Goal: Task Accomplishment & Management: Manage account settings

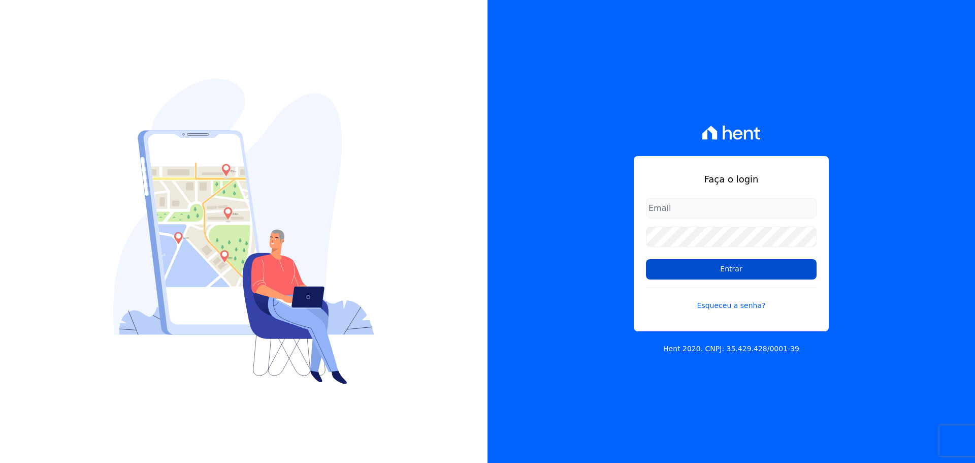
type input "[PERSON_NAME][EMAIL_ADDRESS][DOMAIN_NAME]"
click at [672, 265] on input "Entrar" at bounding box center [731, 269] width 171 height 20
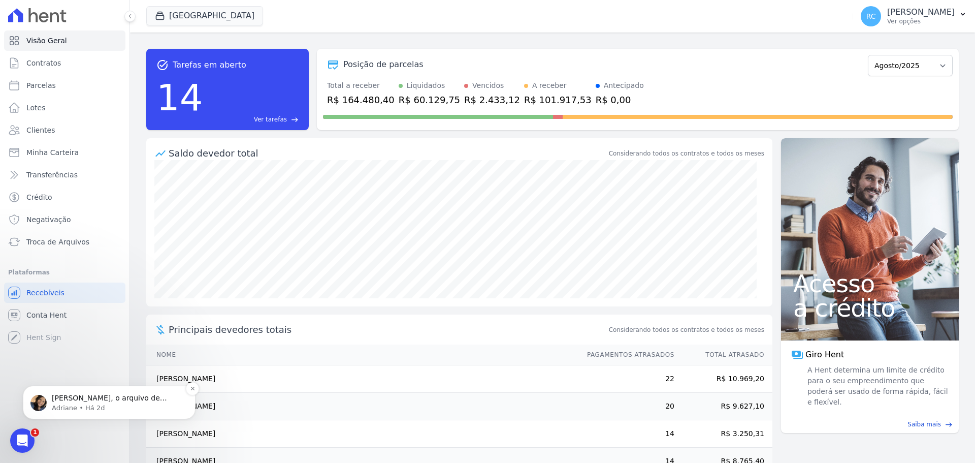
click at [92, 404] on p "Adriane • Há 2d" at bounding box center [117, 407] width 131 height 9
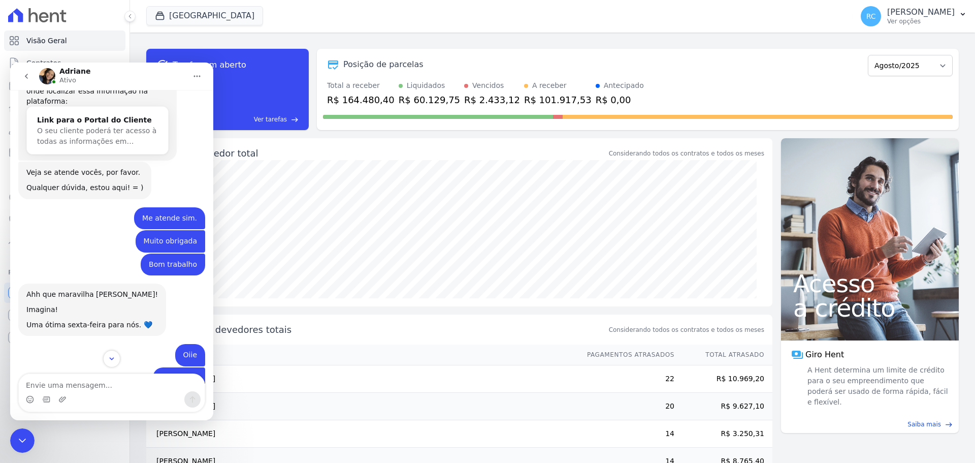
scroll to position [3435, 0]
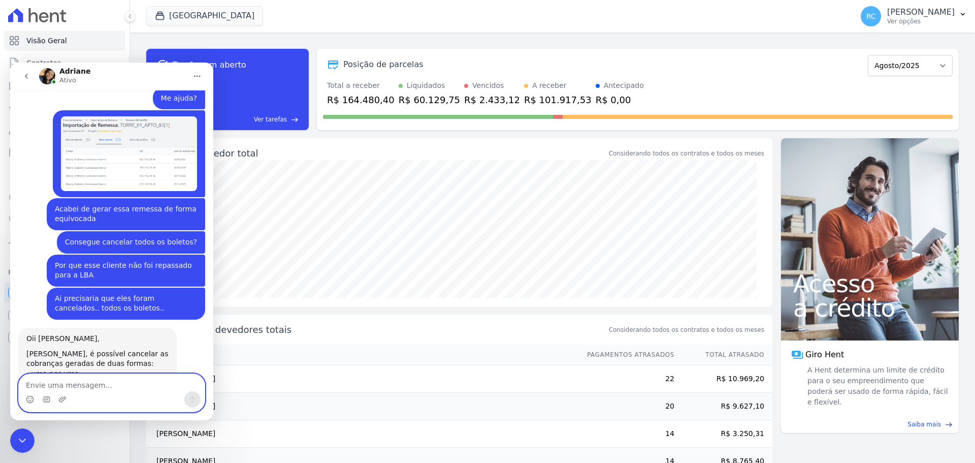
click at [87, 378] on textarea "Envie uma mensagem..." at bounding box center [112, 382] width 186 height 17
click at [84, 387] on textarea "Envie uma mensagem..." at bounding box center [112, 382] width 186 height 17
click at [24, 437] on icon "Fechar mensagem da Intercom" at bounding box center [22, 440] width 12 height 12
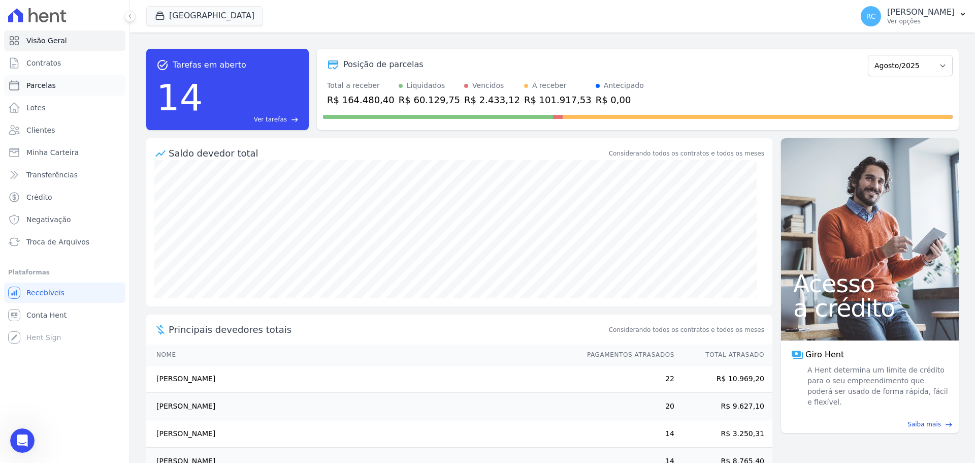
click at [67, 82] on link "Parcelas" at bounding box center [64, 85] width 121 height 20
select select
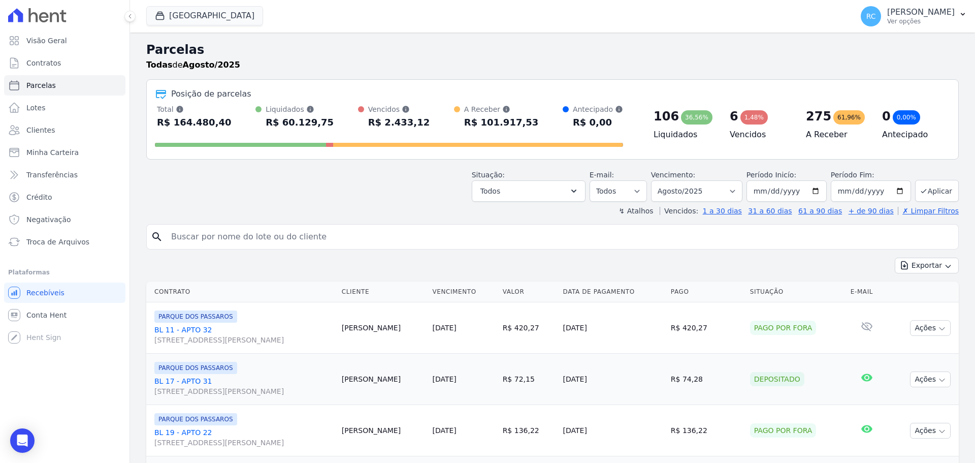
click at [255, 231] on input "search" at bounding box center [559, 237] width 789 height 20
type input "[PERSON_NAME][DEMOGRAPHIC_DATA]"
select select
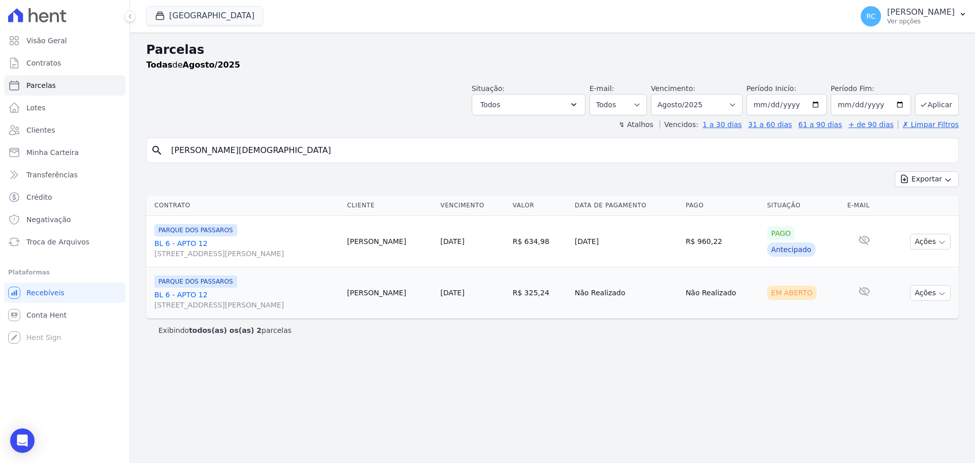
drag, startPoint x: 412, startPoint y: 241, endPoint x: 352, endPoint y: 248, distance: 60.4
click at [368, 244] on td "[PERSON_NAME]" at bounding box center [389, 241] width 93 height 51
drag, startPoint x: 259, startPoint y: 156, endPoint x: 111, endPoint y: 150, distance: 147.4
click at [62, 161] on div "Visão Geral Contratos [GEOGRAPHIC_DATA] Lotes Clientes Minha Carteira Transferê…" at bounding box center [487, 231] width 975 height 463
paste input "[PERSON_NAME]"
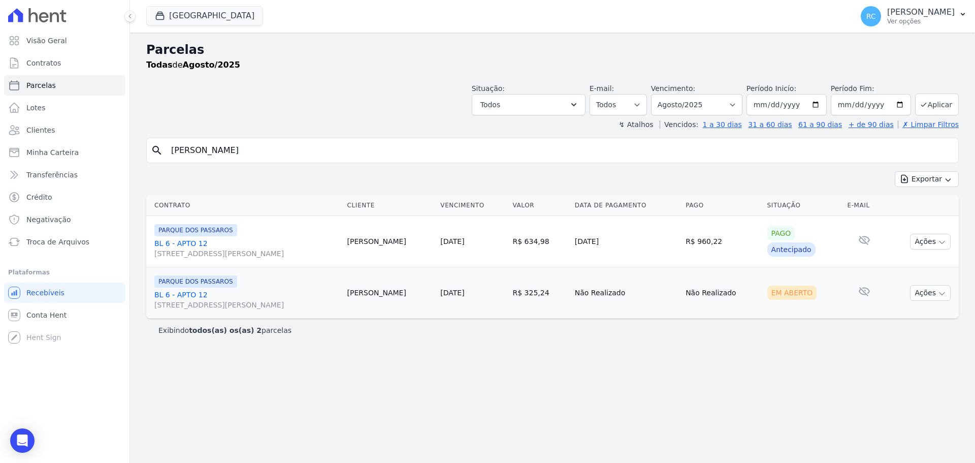
type input "[PERSON_NAME]"
select select
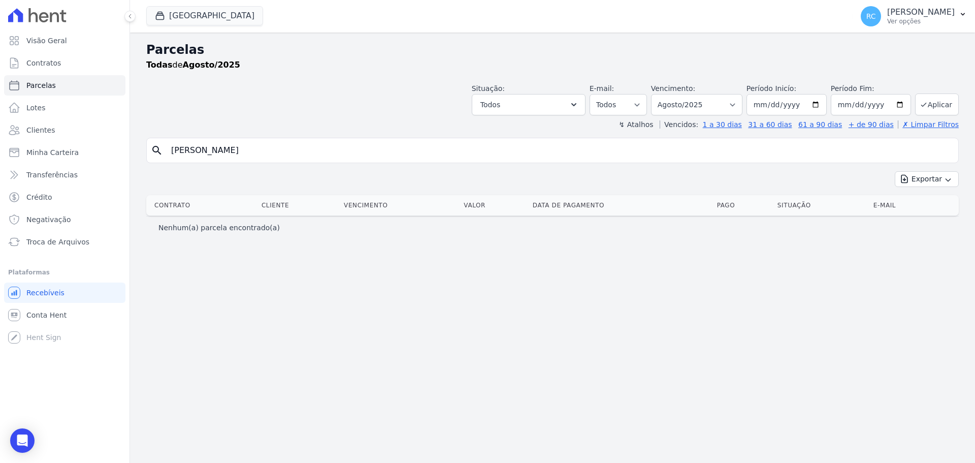
click at [206, 6] on div "[GEOGRAPHIC_DATA] [PERSON_NAME] EMPREENDIMENTOS IMOBILIARIOS [GEOGRAPHIC_DATA] …" at bounding box center [497, 16] width 702 height 34
click at [201, 11] on button "[GEOGRAPHIC_DATA]" at bounding box center [204, 15] width 117 height 19
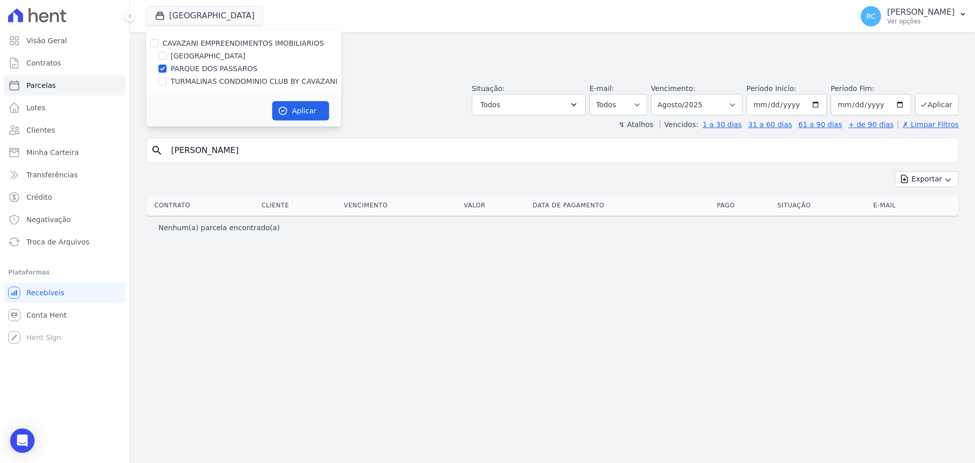
click at [158, 46] on div "CAVAZANI EMPREENDIMENTOS IMOBILIARIOS" at bounding box center [243, 43] width 195 height 11
click at [156, 46] on input "CAVAZANI EMPREENDIMENTOS IMOBILIARIOS" at bounding box center [154, 43] width 8 height 8
checkbox input "true"
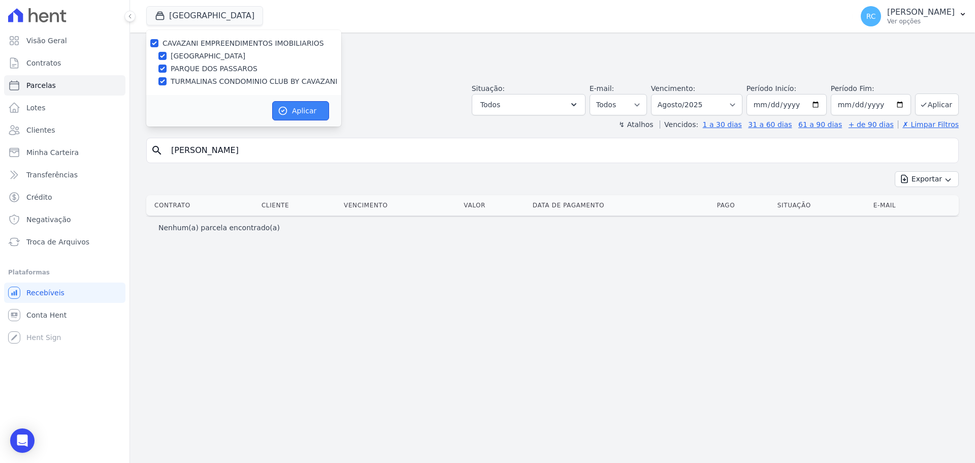
click at [290, 108] on button "Aplicar" at bounding box center [300, 110] width 57 height 19
select select
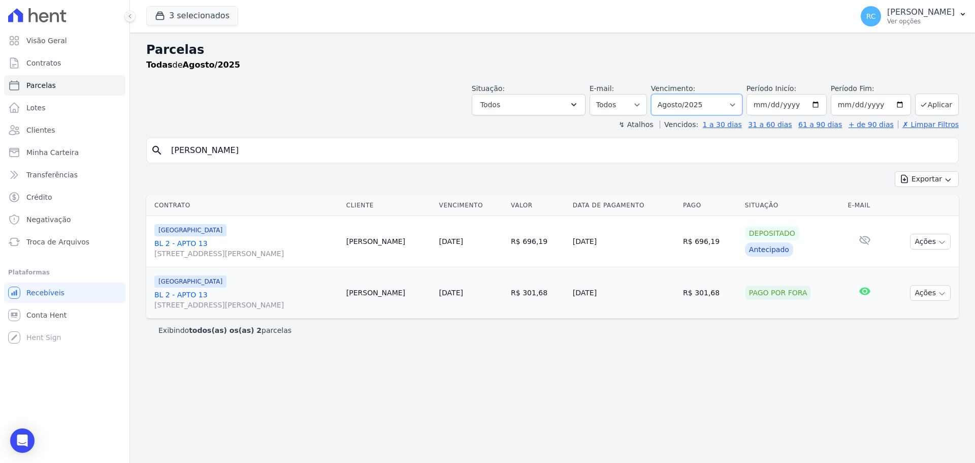
click at [720, 100] on select "[GEOGRAPHIC_DATA] por período ──────── Todos os meses Dezembro/2021 [GEOGRAPHIC…" at bounding box center [696, 104] width 91 height 21
select select "all"
click at [665, 94] on select "[GEOGRAPHIC_DATA] por período ──────── Todos os meses Dezembro/2021 [GEOGRAPHIC…" at bounding box center [696, 104] width 91 height 21
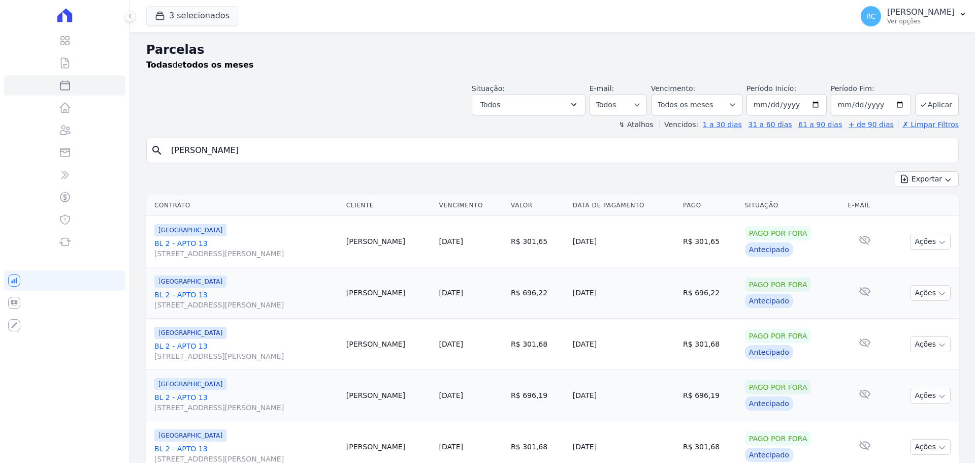
select select
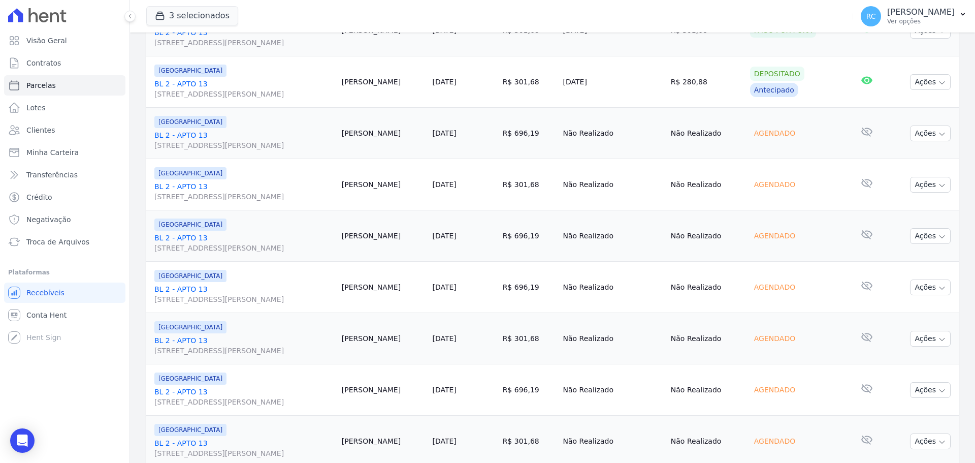
scroll to position [1080, 0]
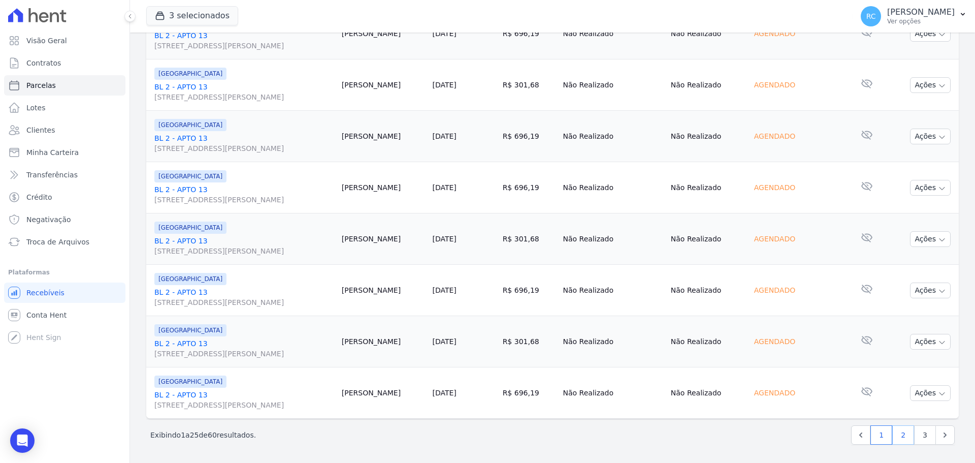
click at [894, 437] on link "2" at bounding box center [903, 434] width 22 height 19
select select
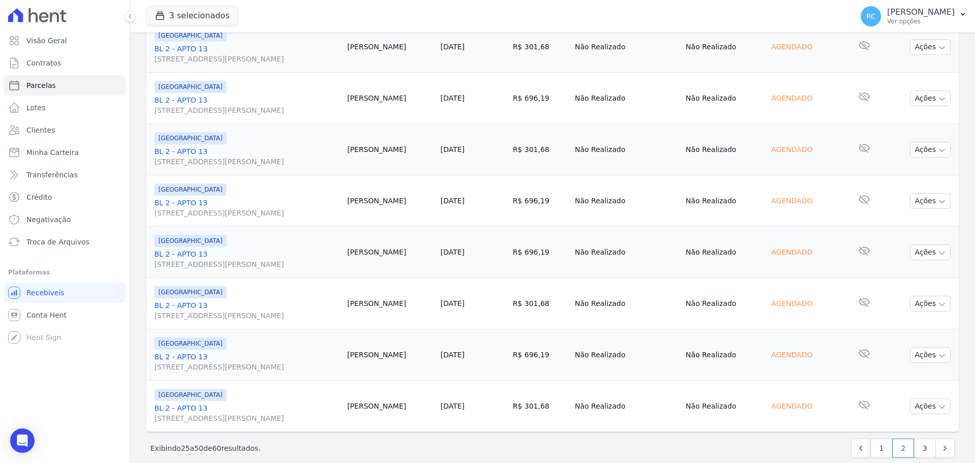
scroll to position [1080, 0]
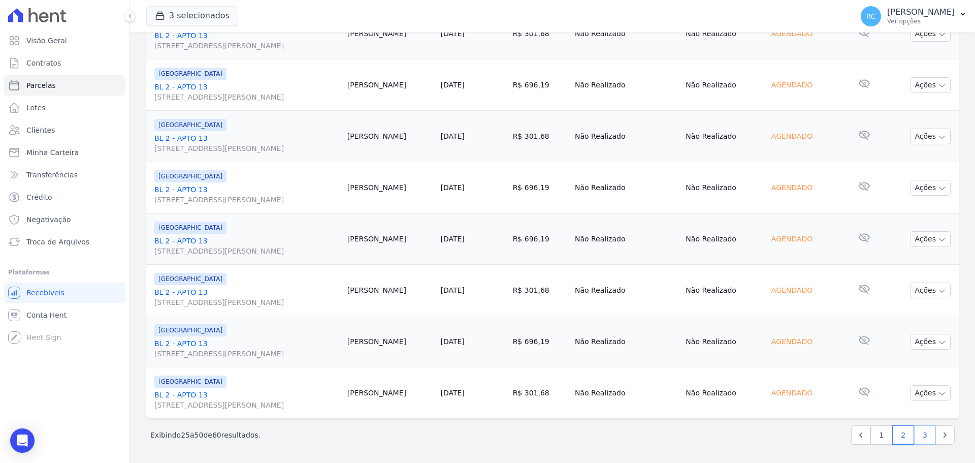
click at [921, 439] on link "3" at bounding box center [925, 434] width 22 height 19
select select
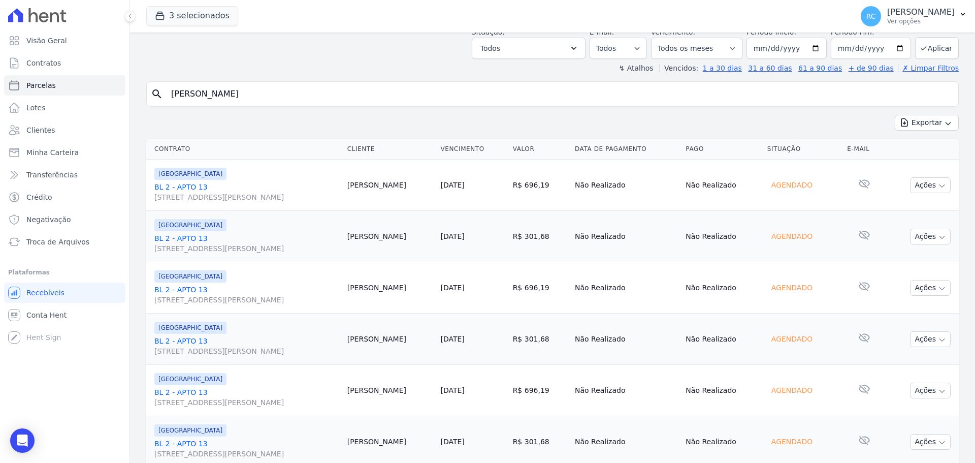
scroll to position [310, 0]
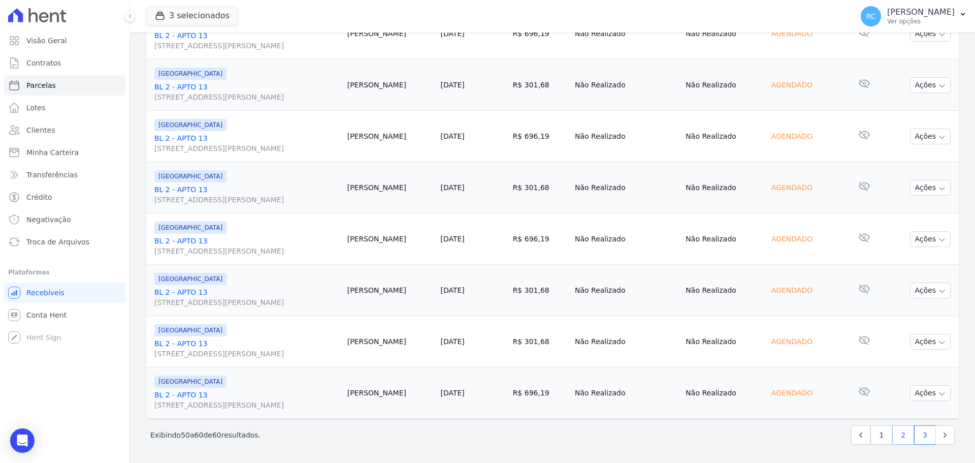
click at [896, 433] on link "2" at bounding box center [903, 434] width 22 height 19
select select
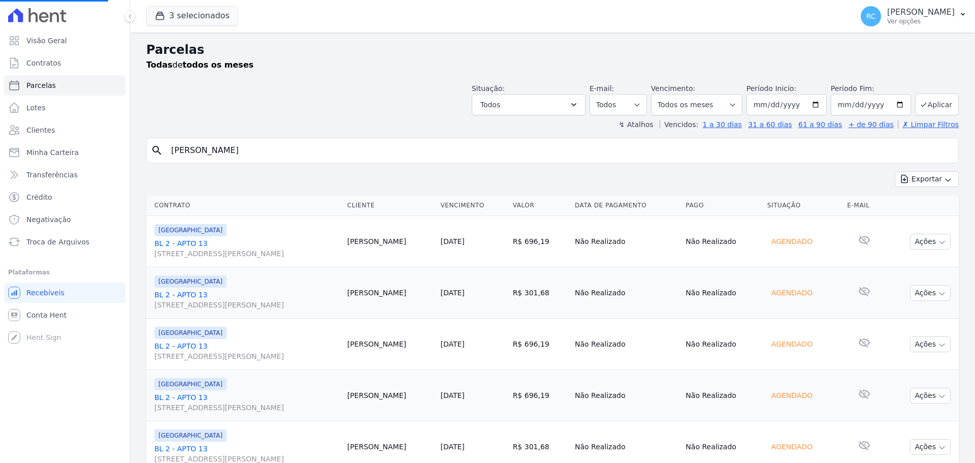
select select
click at [936, 180] on button "Exportar" at bounding box center [927, 179] width 64 height 16
click at [923, 206] on span "Exportar PDF" at bounding box center [926, 203] width 53 height 10
drag, startPoint x: 291, startPoint y: 154, endPoint x: 0, endPoint y: 179, distance: 292.1
click at [0, 179] on div "Visão Geral Contratos [GEOGRAPHIC_DATA] Lotes Clientes Minha Carteira Transferê…" at bounding box center [487, 231] width 975 height 463
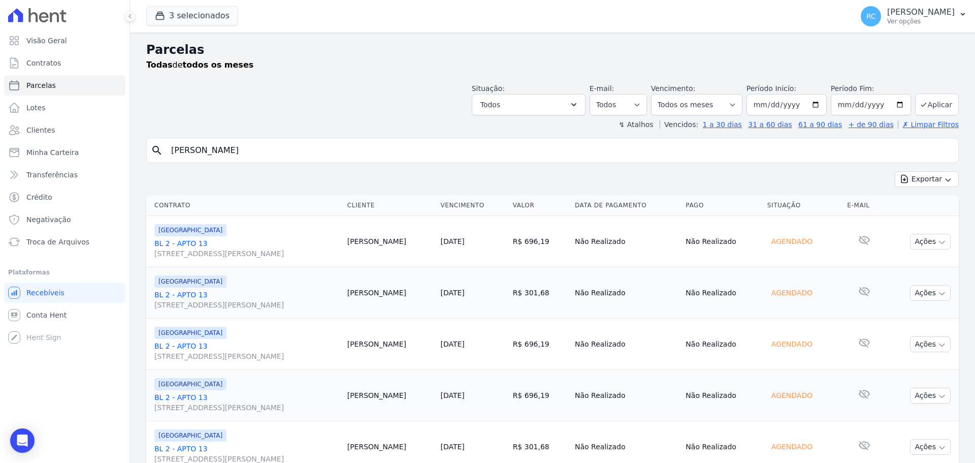
type input "DAVI DA SILVA DE OLIVEIRA"
select select
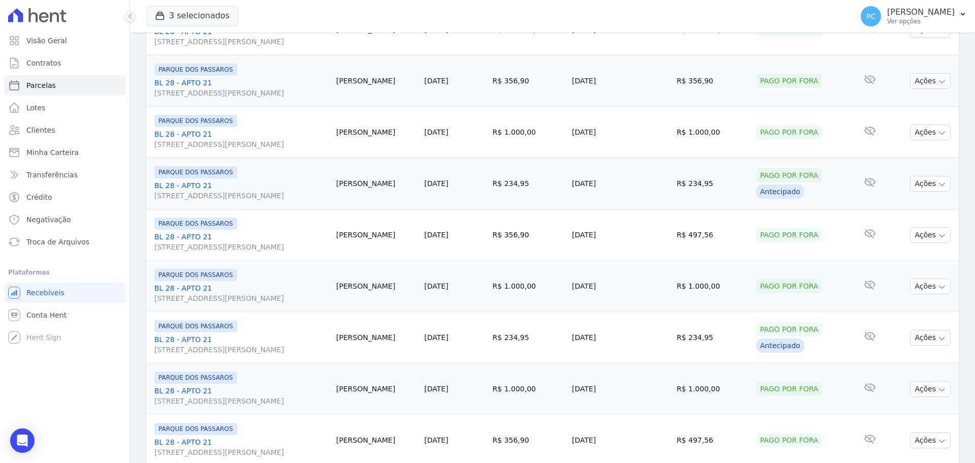
scroll to position [1080, 0]
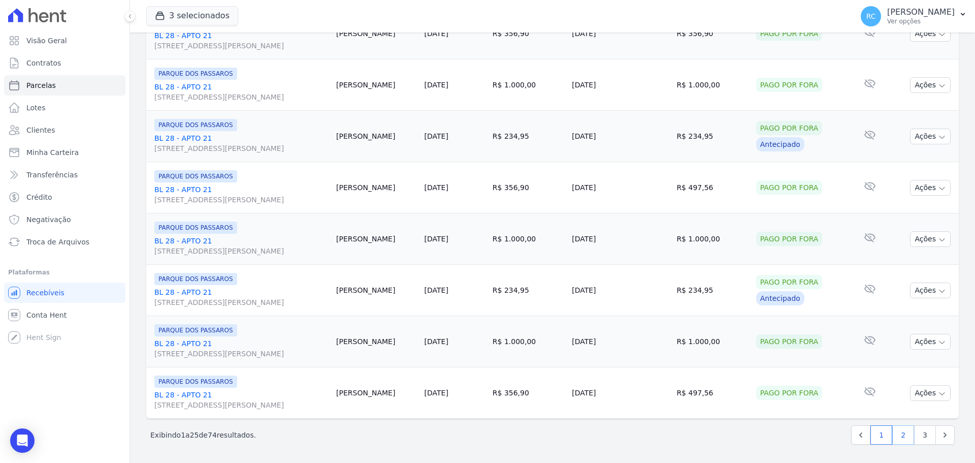
click at [903, 436] on link "2" at bounding box center [903, 434] width 22 height 19
select select
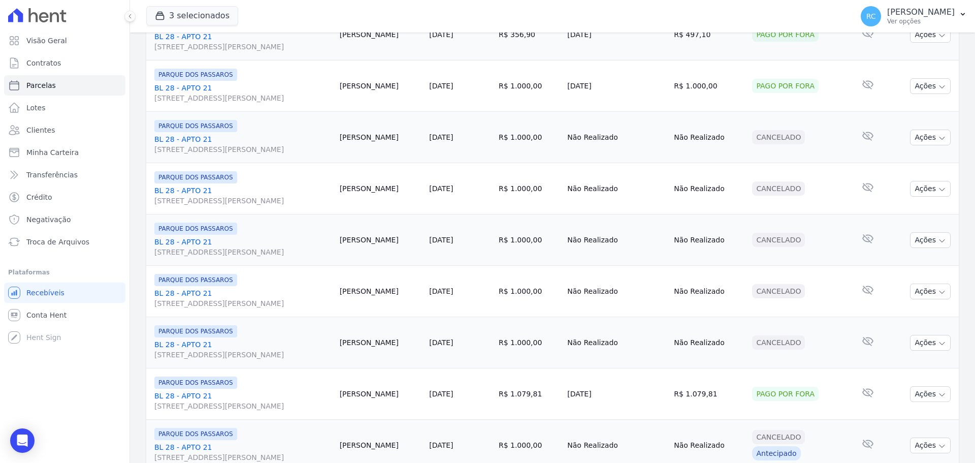
scroll to position [1080, 0]
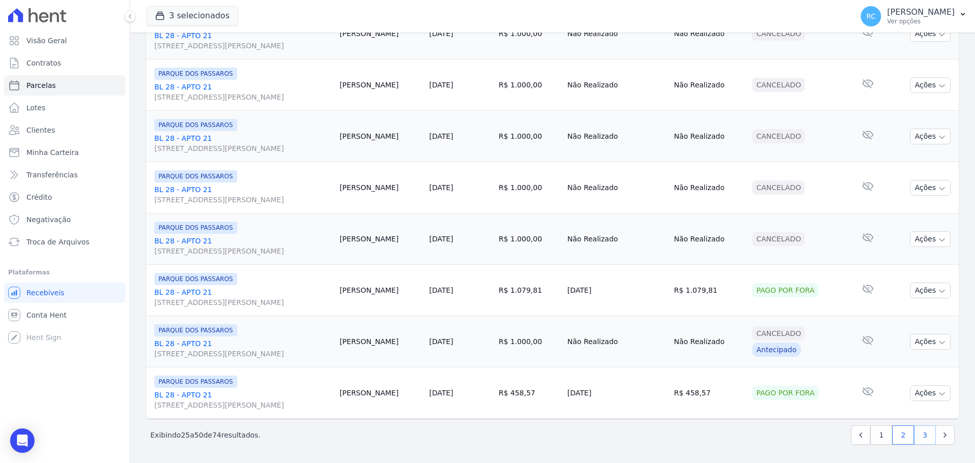
click at [914, 432] on link "3" at bounding box center [925, 434] width 22 height 19
select select
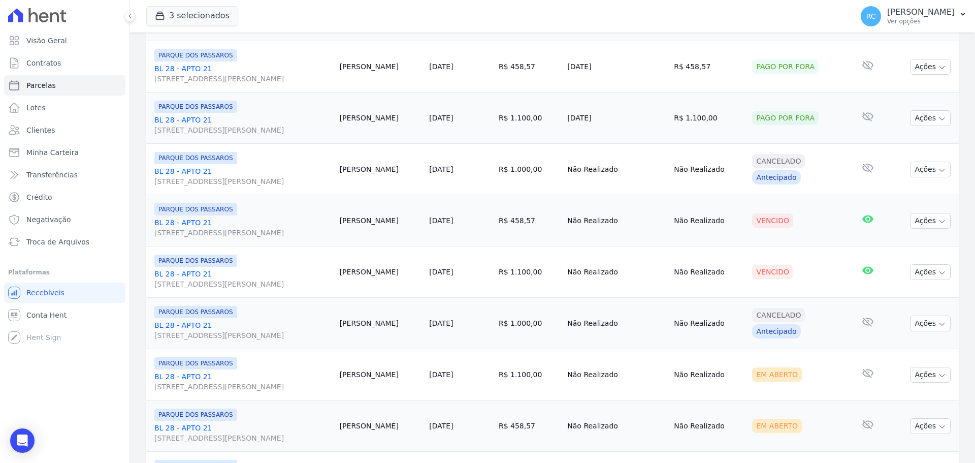
scroll to position [609, 0]
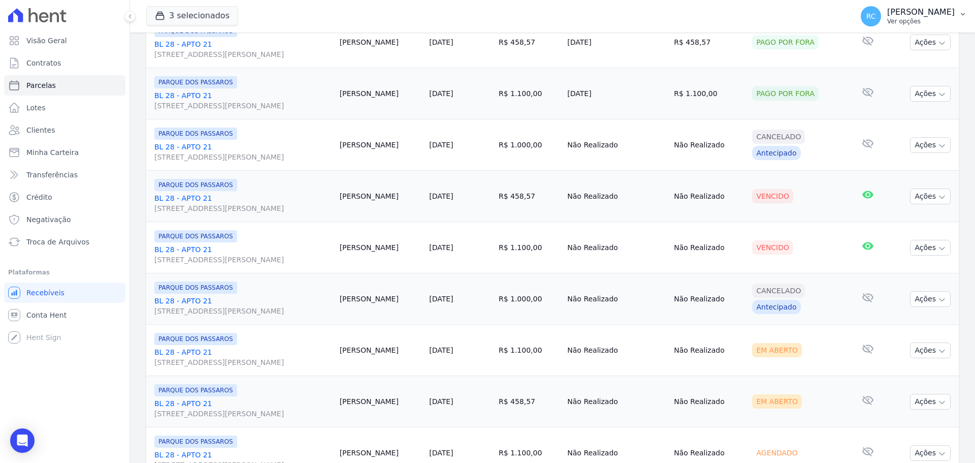
click at [961, 16] on icon "button" at bounding box center [963, 14] width 8 height 8
click at [896, 47] on link "Perfil do empreendimento" at bounding box center [910, 44] width 130 height 18
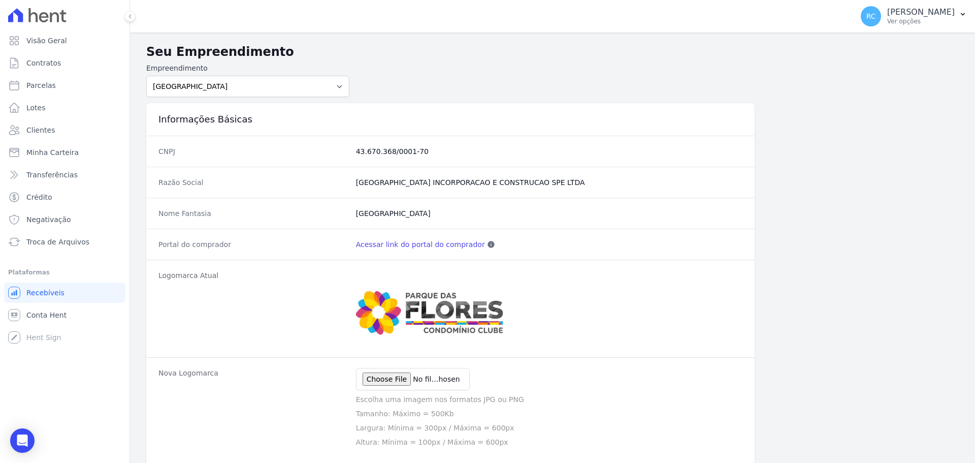
drag, startPoint x: 451, startPoint y: 243, endPoint x: 440, endPoint y: 245, distance: 10.8
click at [440, 245] on link "Acessar link do portal do comprador" at bounding box center [420, 244] width 129 height 10
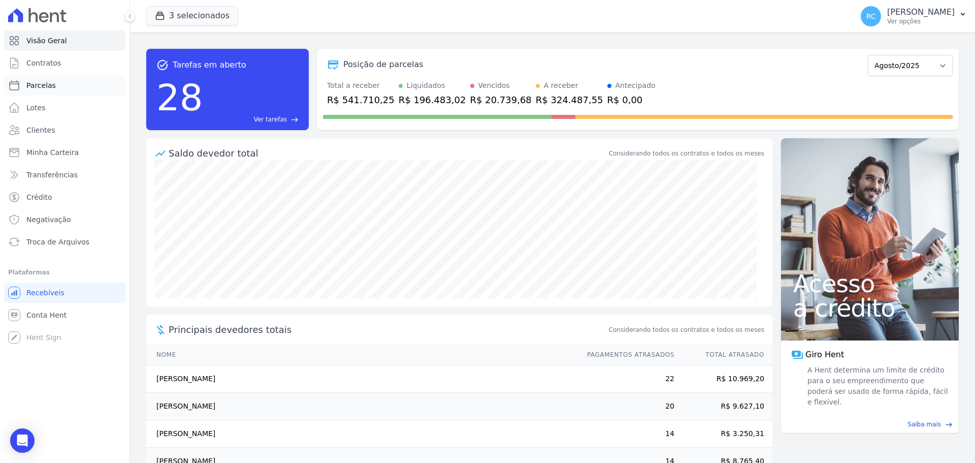
click at [103, 85] on link "Parcelas" at bounding box center [64, 85] width 121 height 20
select select
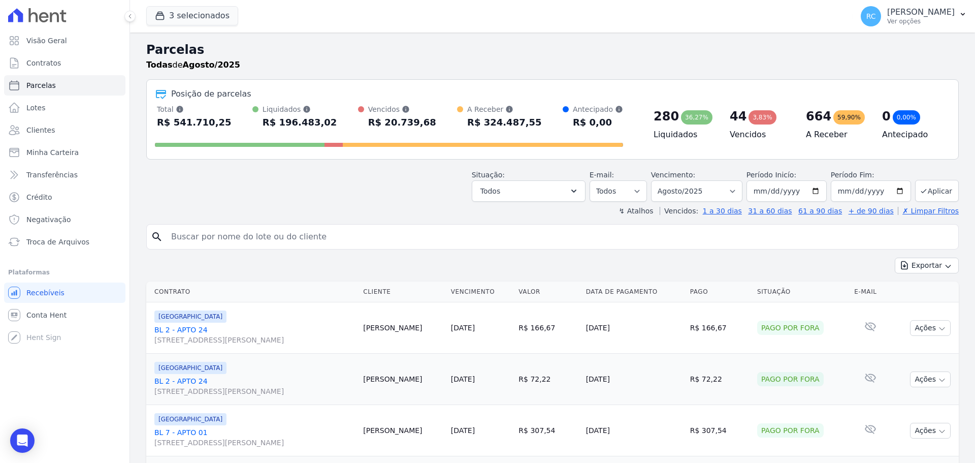
click at [247, 243] on input "search" at bounding box center [559, 237] width 789 height 20
drag, startPoint x: 251, startPoint y: 241, endPoint x: 144, endPoint y: 228, distance: 108.5
type input "cristian"
click at [50, 327] on div "Você não possui Hent Sign ativado. Para saber mais, fale com a equipe Hent. Hen…" at bounding box center [64, 337] width 121 height 20
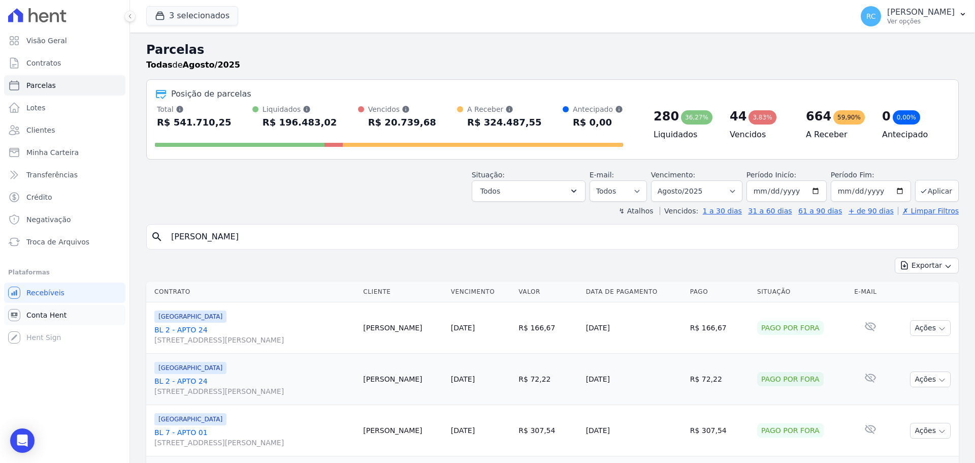
click at [58, 313] on span "Conta Hent" at bounding box center [46, 315] width 40 height 10
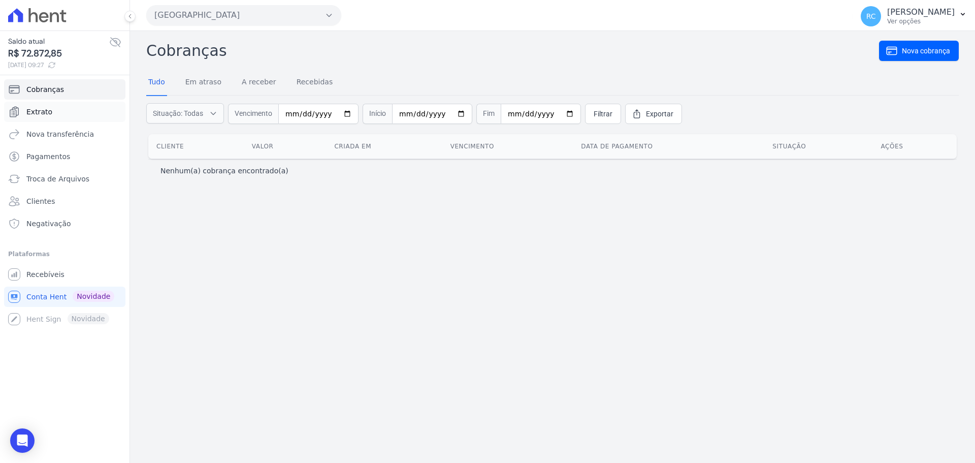
click at [58, 108] on link "Extrato" at bounding box center [64, 112] width 121 height 20
